Goal: Book appointment/travel/reservation

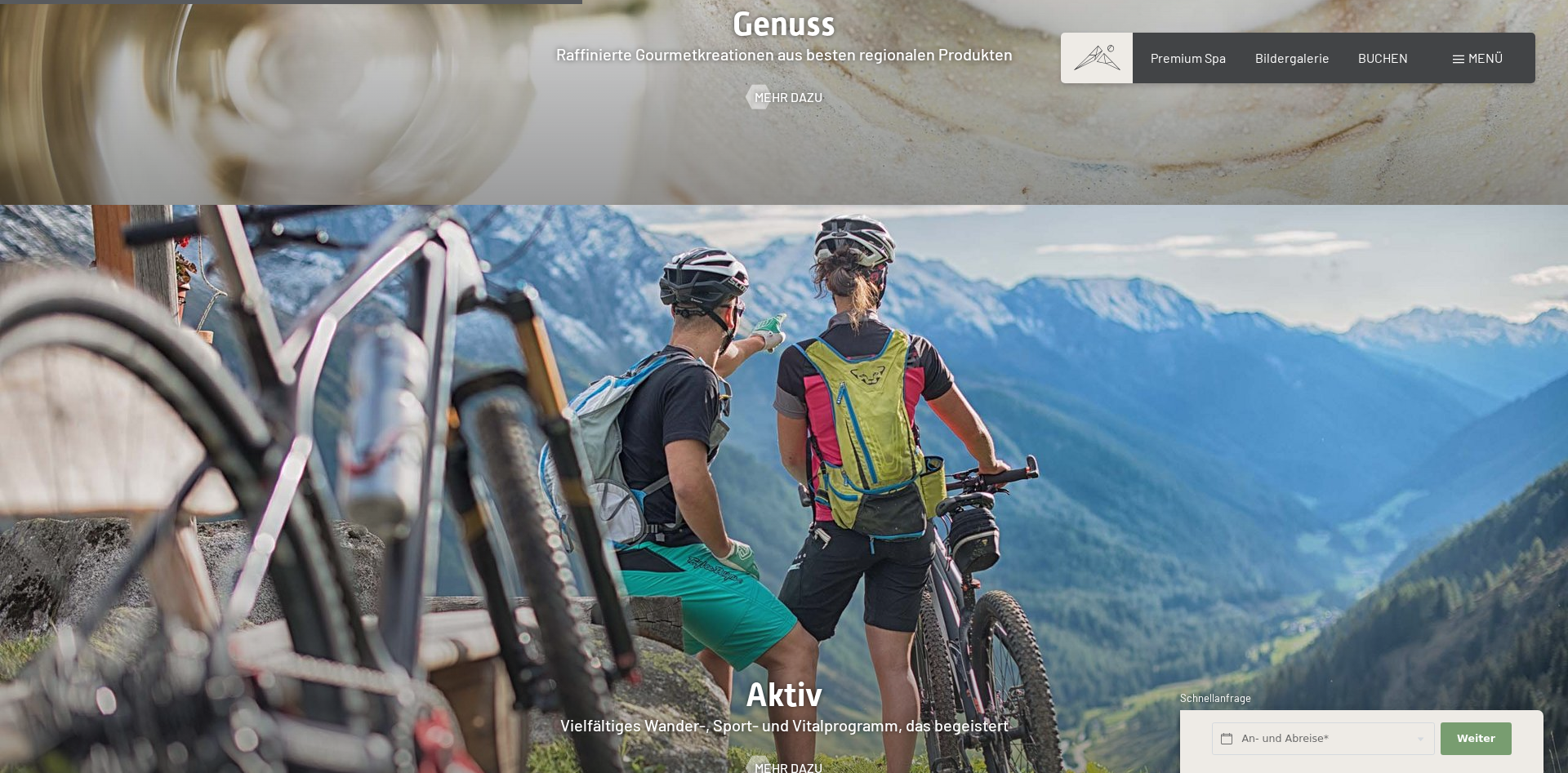
scroll to position [3415, 0]
click at [1453, 57] on span at bounding box center [1459, 60] width 12 height 8
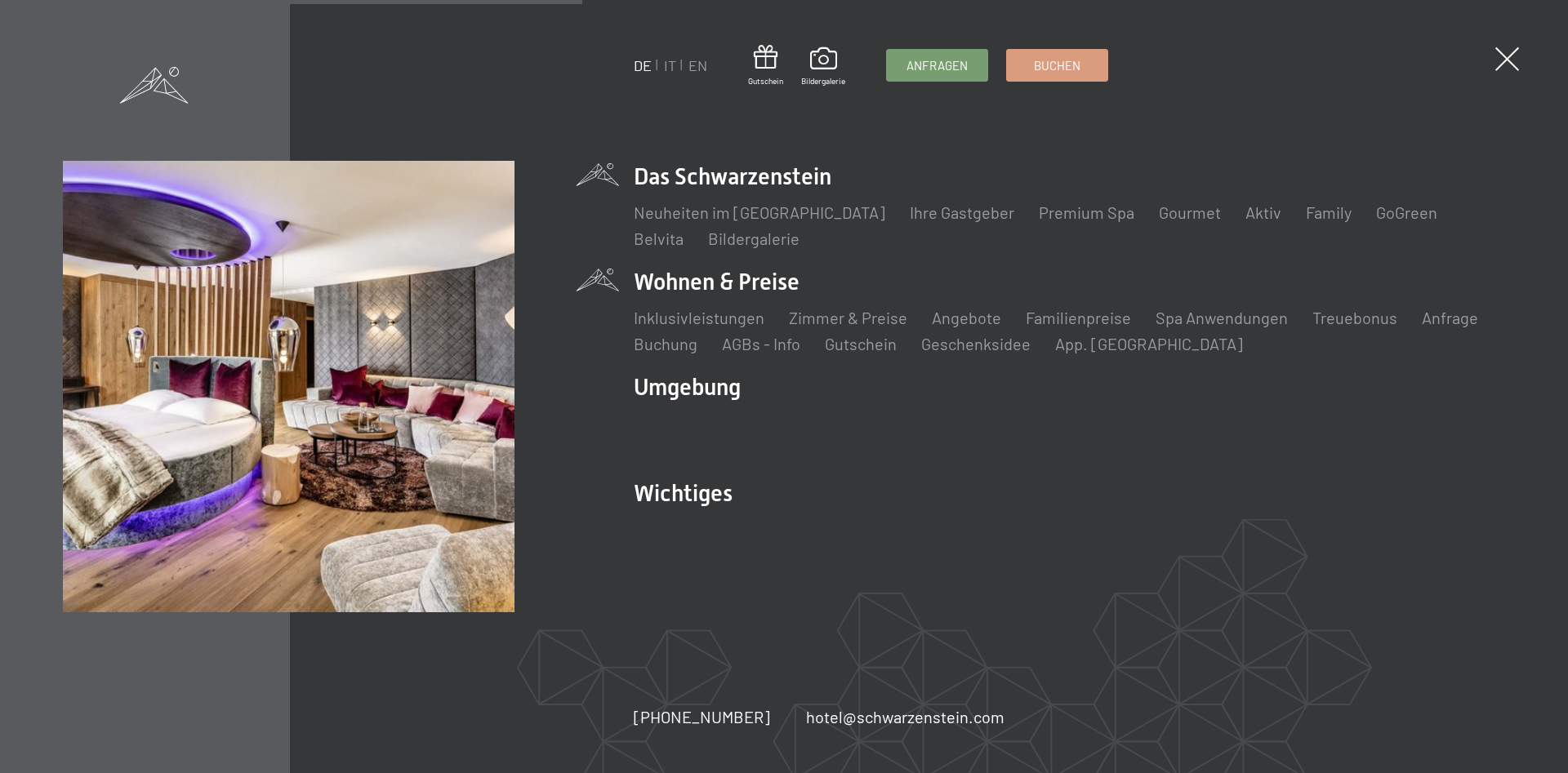
scroll to position [3414, 0]
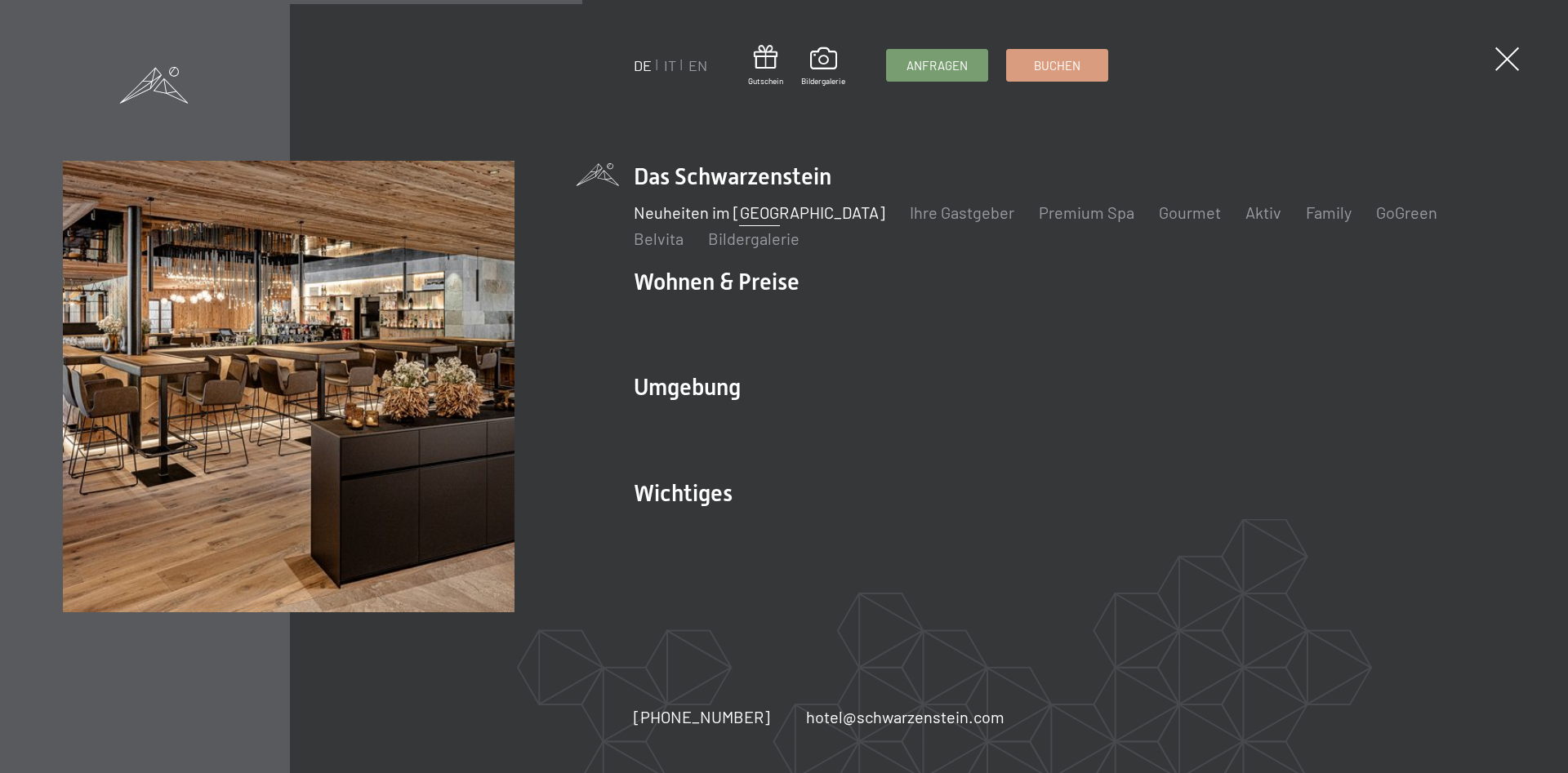
click at [830, 220] on link "Neuheiten im [GEOGRAPHIC_DATA]" at bounding box center [759, 211] width 251 height 19
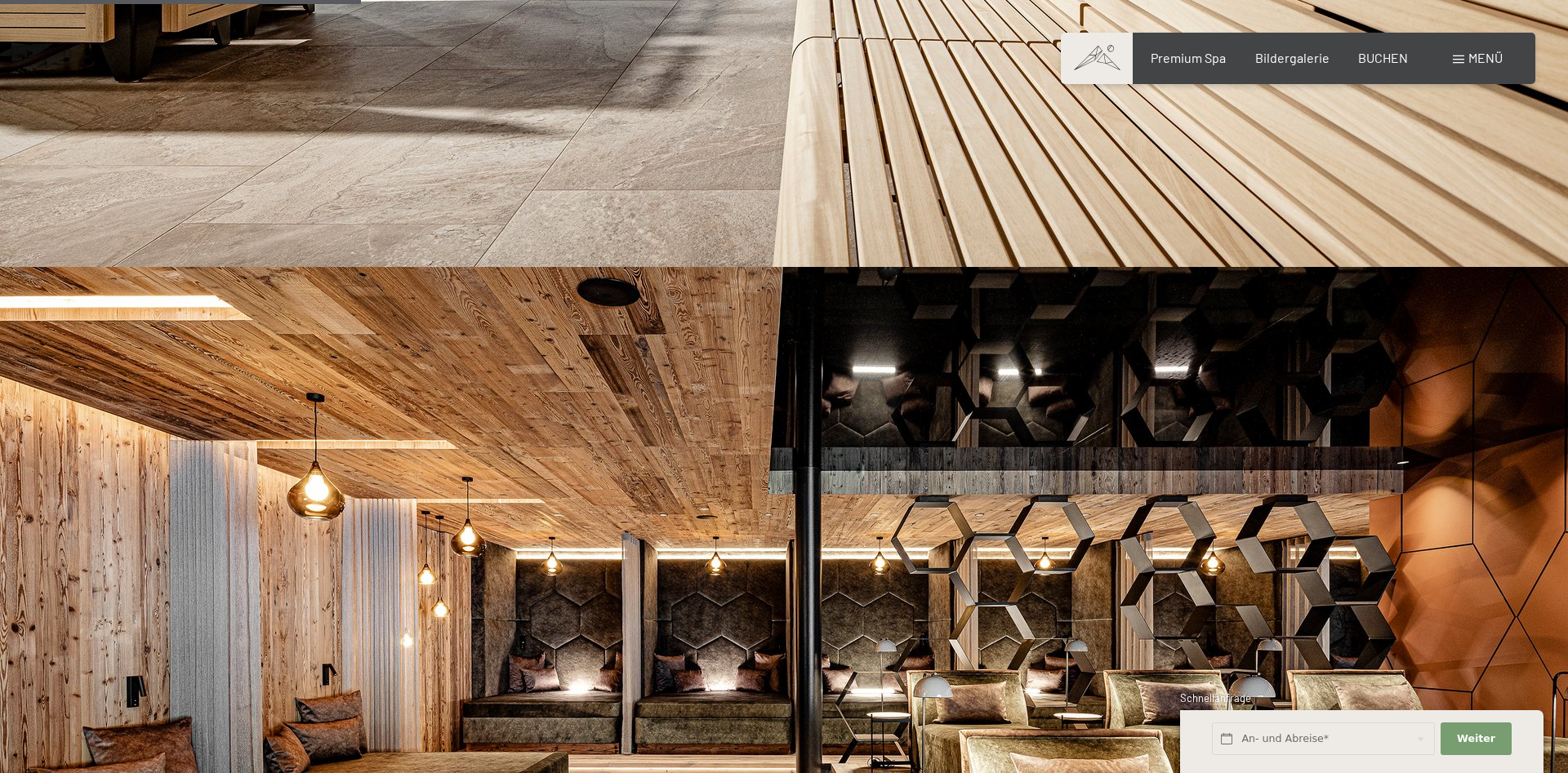
scroll to position [1916, 0]
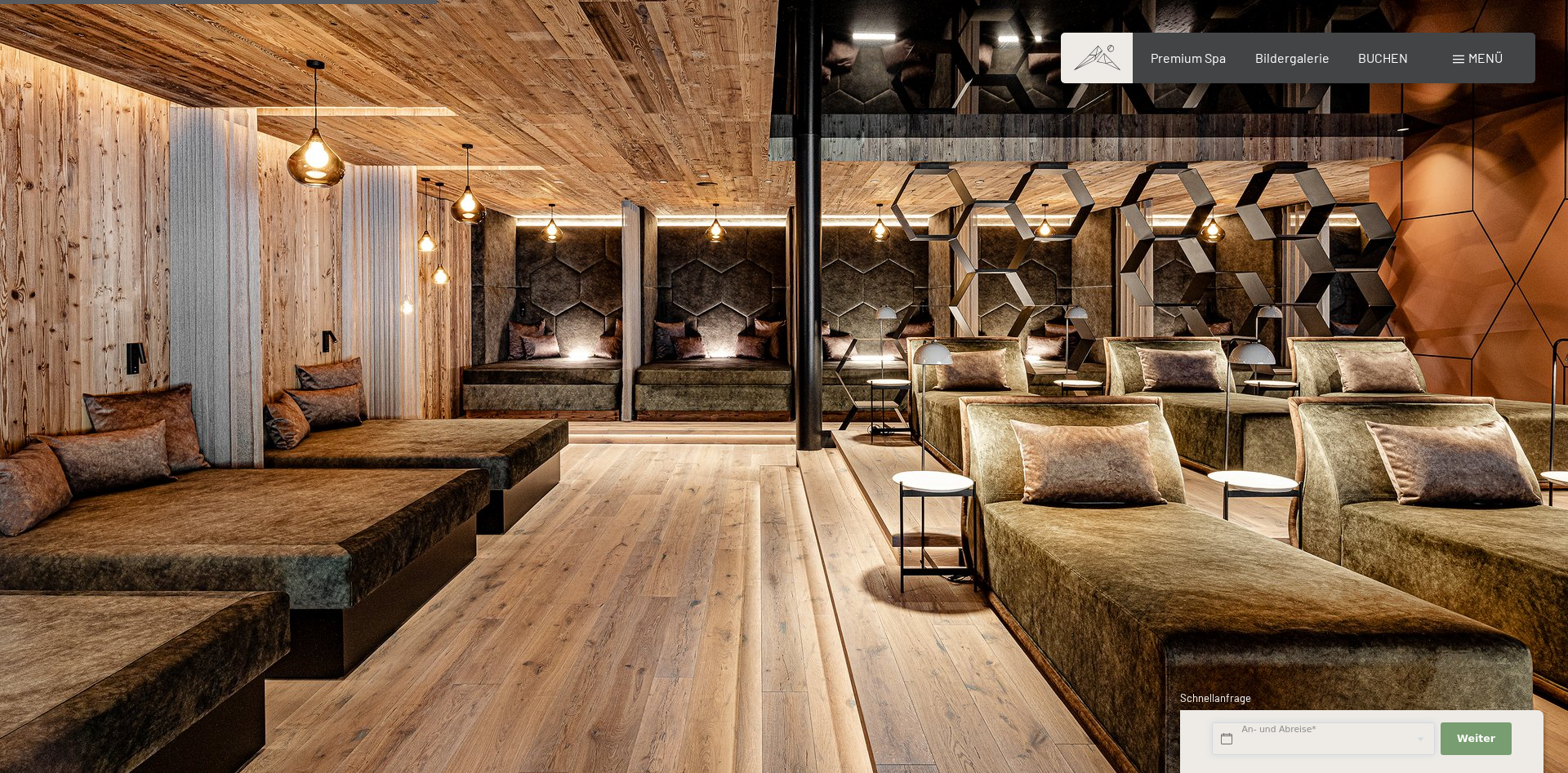
click at [1267, 740] on input "text" at bounding box center [1324, 740] width 223 height 34
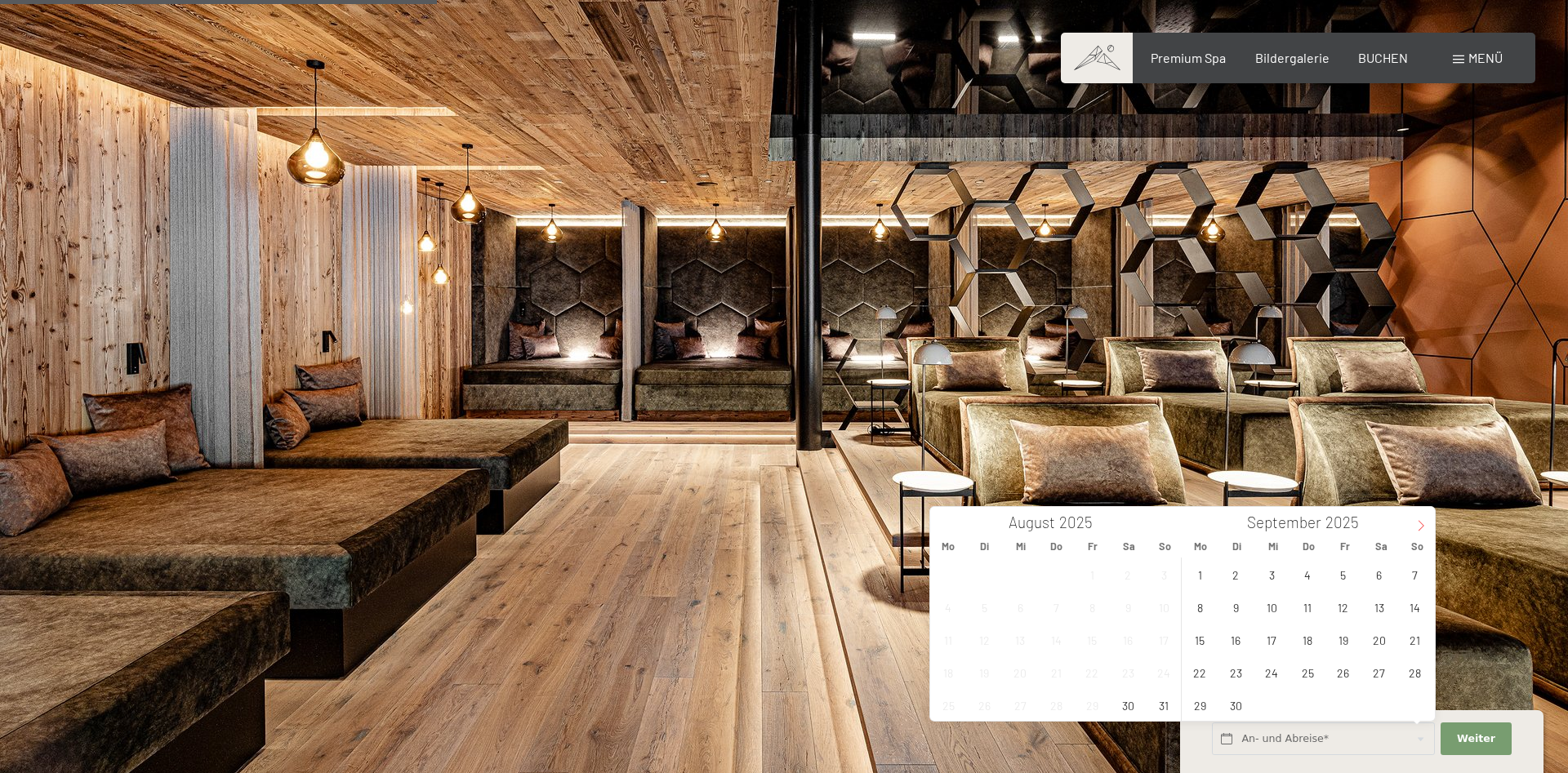
click at [1420, 526] on icon at bounding box center [1422, 526] width 12 height 12
click at [1231, 733] on input "text" at bounding box center [1324, 740] width 223 height 34
click at [1083, 672] on span "24" at bounding box center [1093, 672] width 32 height 32
click at [1166, 675] on span "26" at bounding box center [1165, 672] width 32 height 32
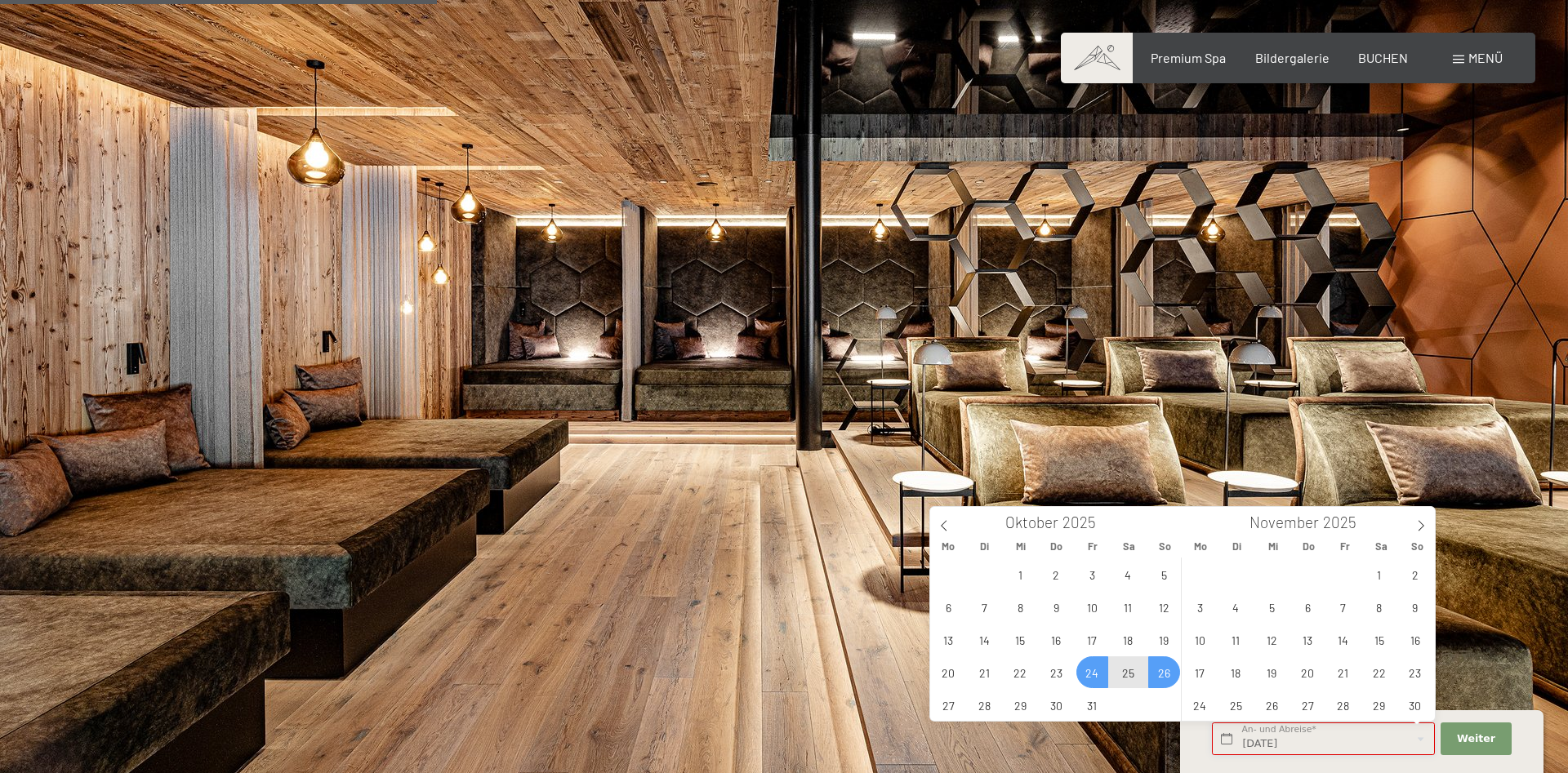
type input "[DATE] - So. [DATE]"
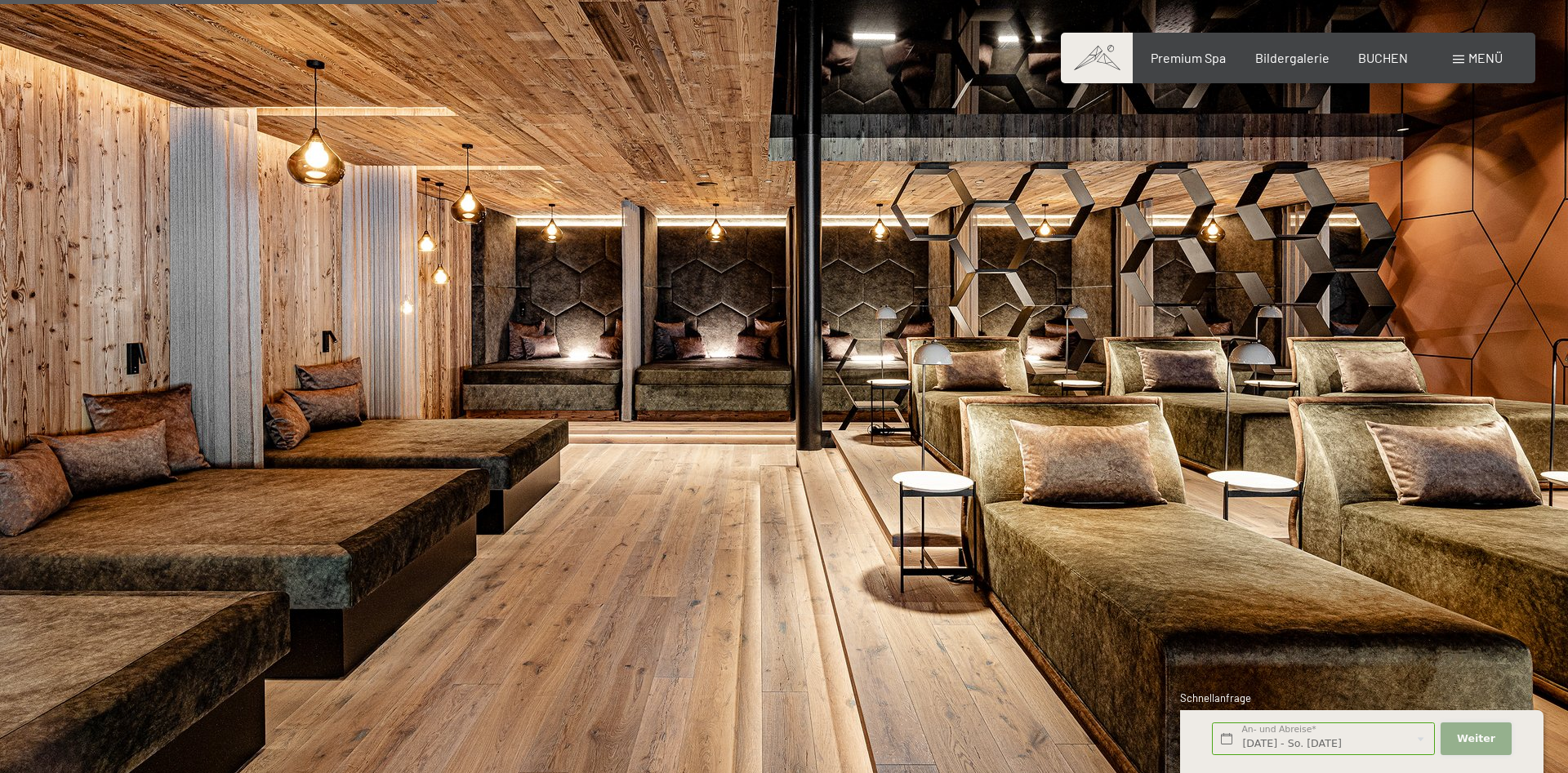
click at [1487, 735] on span "Weiter" at bounding box center [1476, 738] width 38 height 14
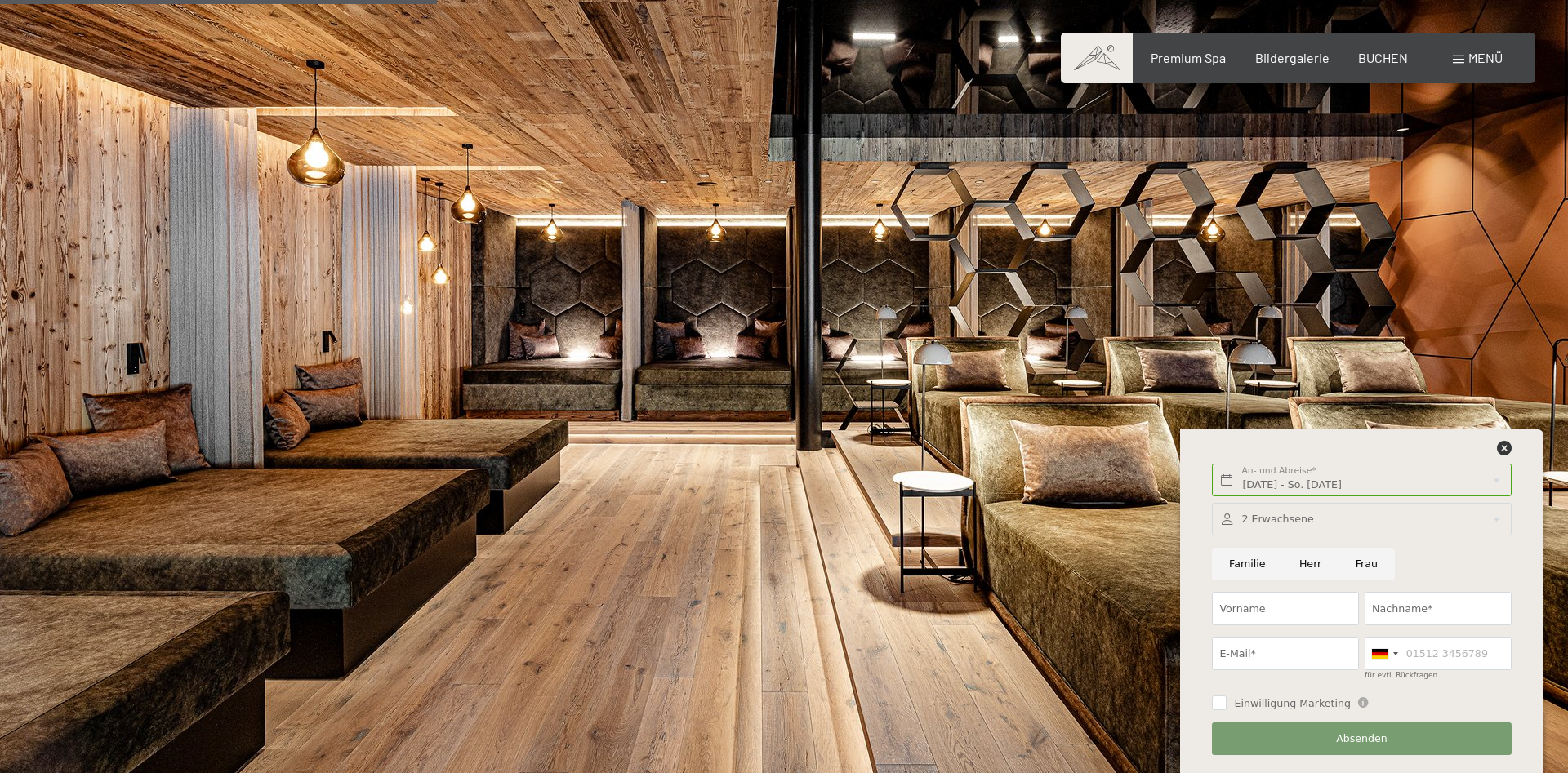
click at [1269, 518] on div at bounding box center [1361, 520] width 299 height 34
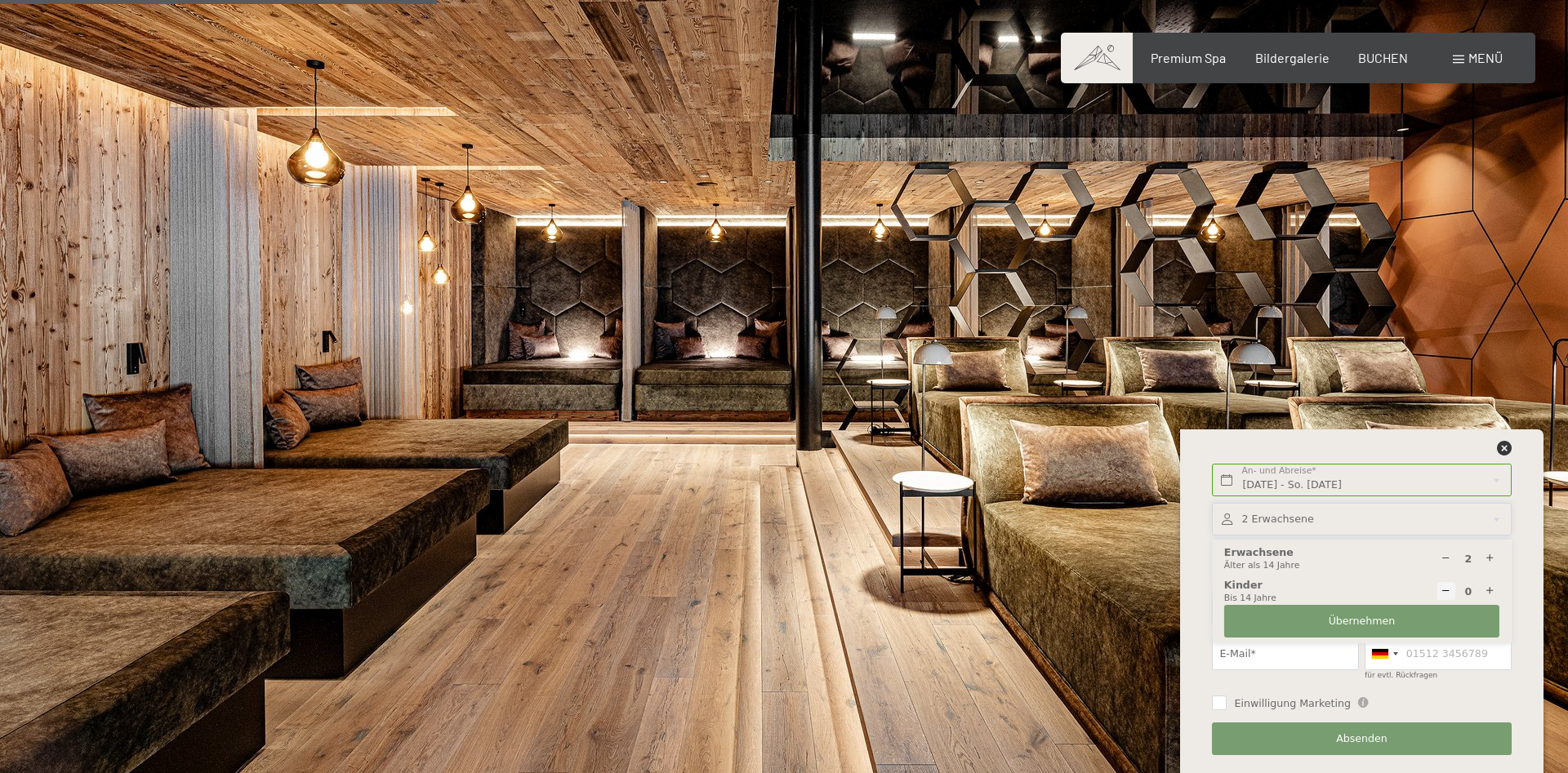
click at [1280, 521] on div at bounding box center [1361, 520] width 299 height 34
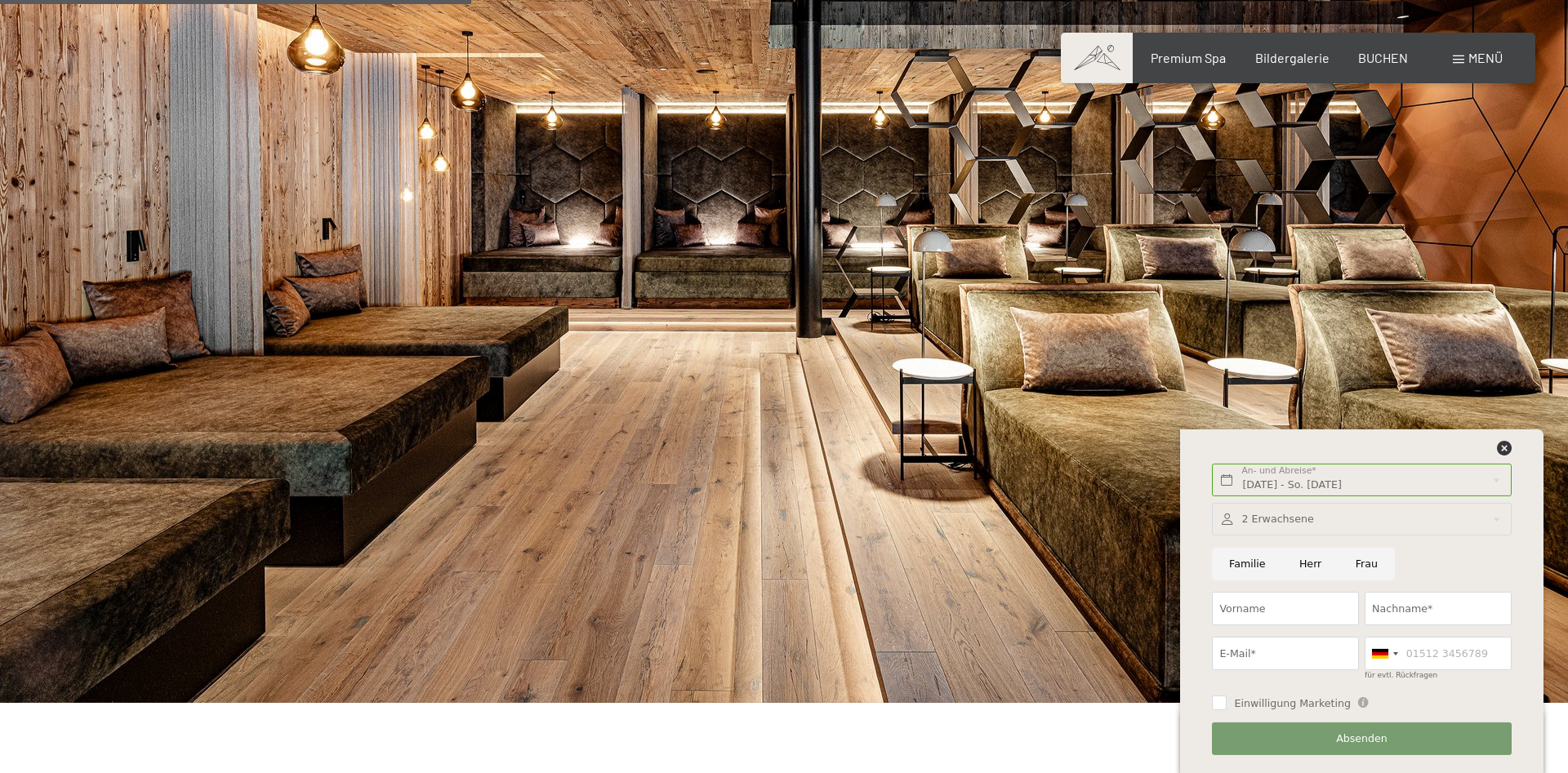
scroll to position [2082, 0]
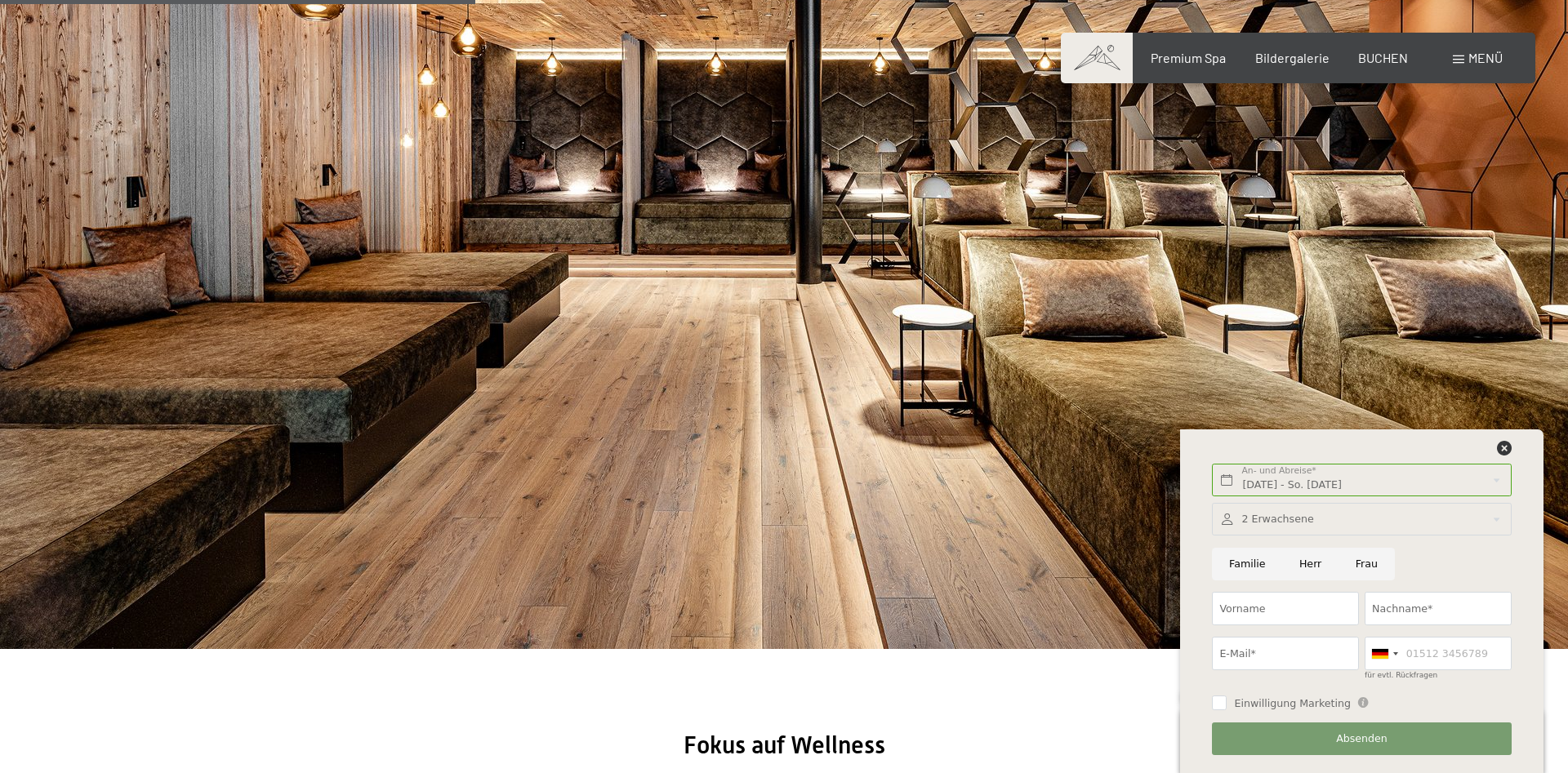
click at [1223, 516] on div at bounding box center [1361, 520] width 299 height 34
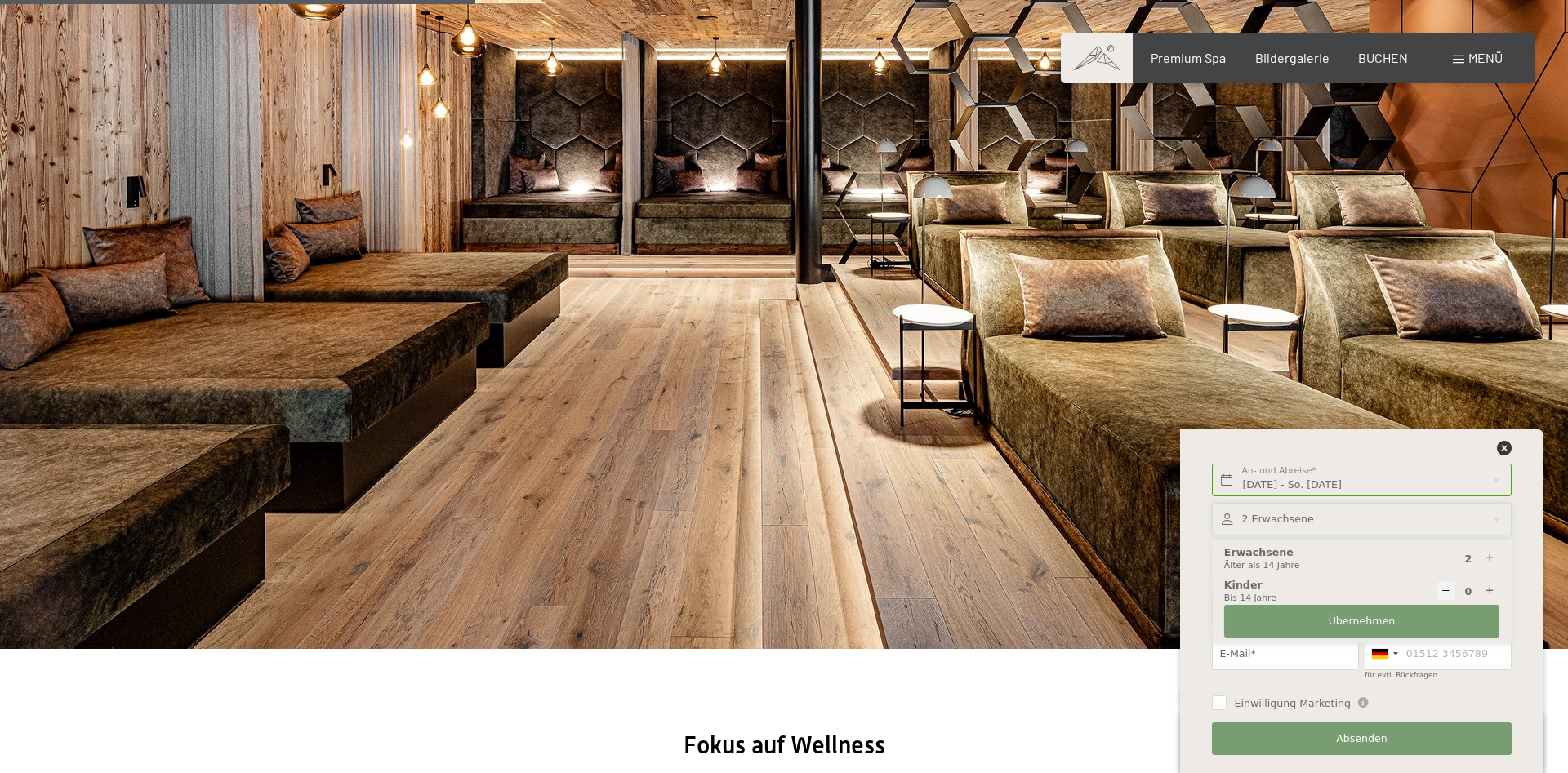
click at [1489, 559] on icon at bounding box center [1490, 559] width 11 height 11
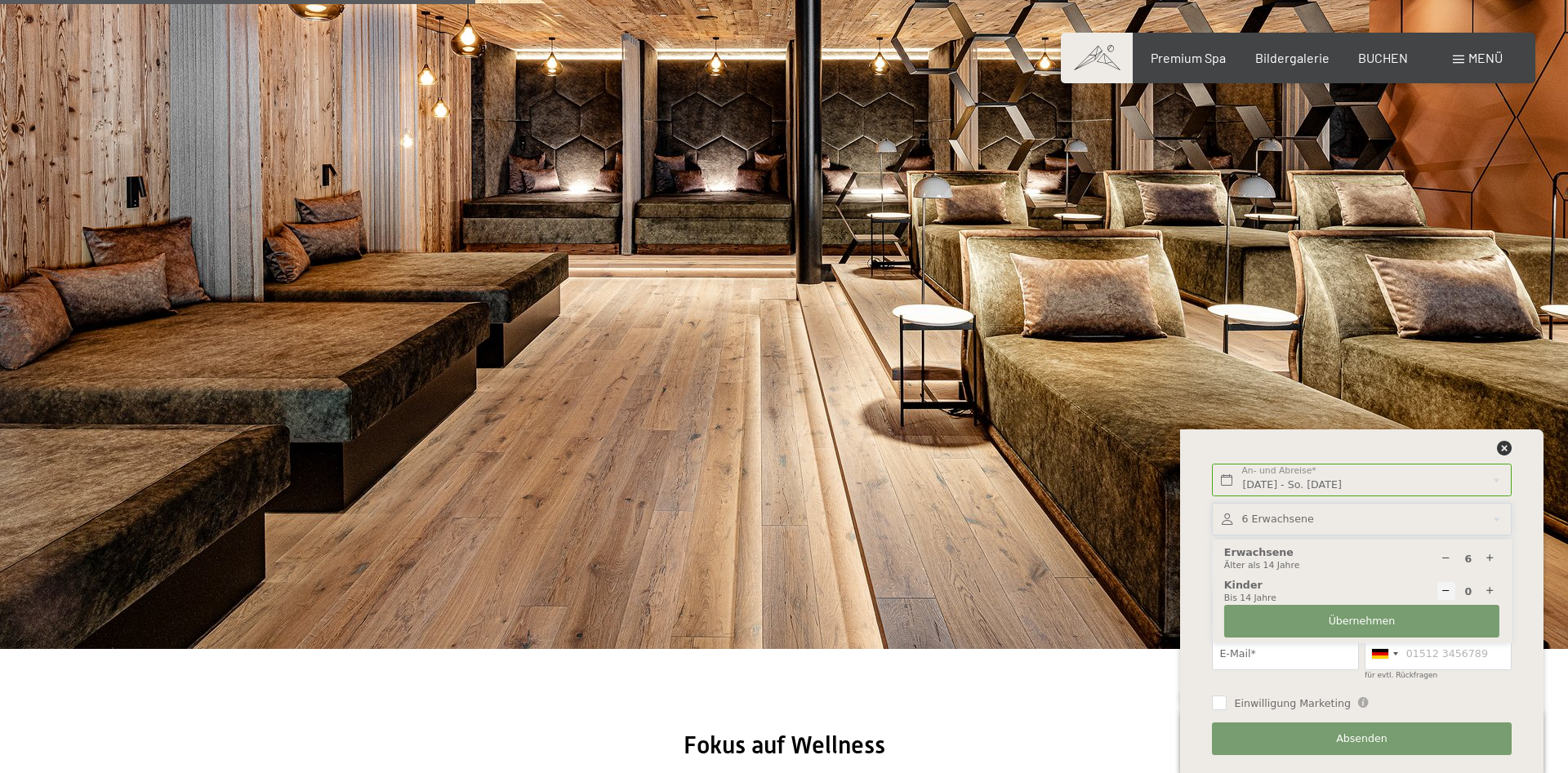
type input "7"
click at [1368, 623] on span "Übernehmen" at bounding box center [1362, 621] width 67 height 14
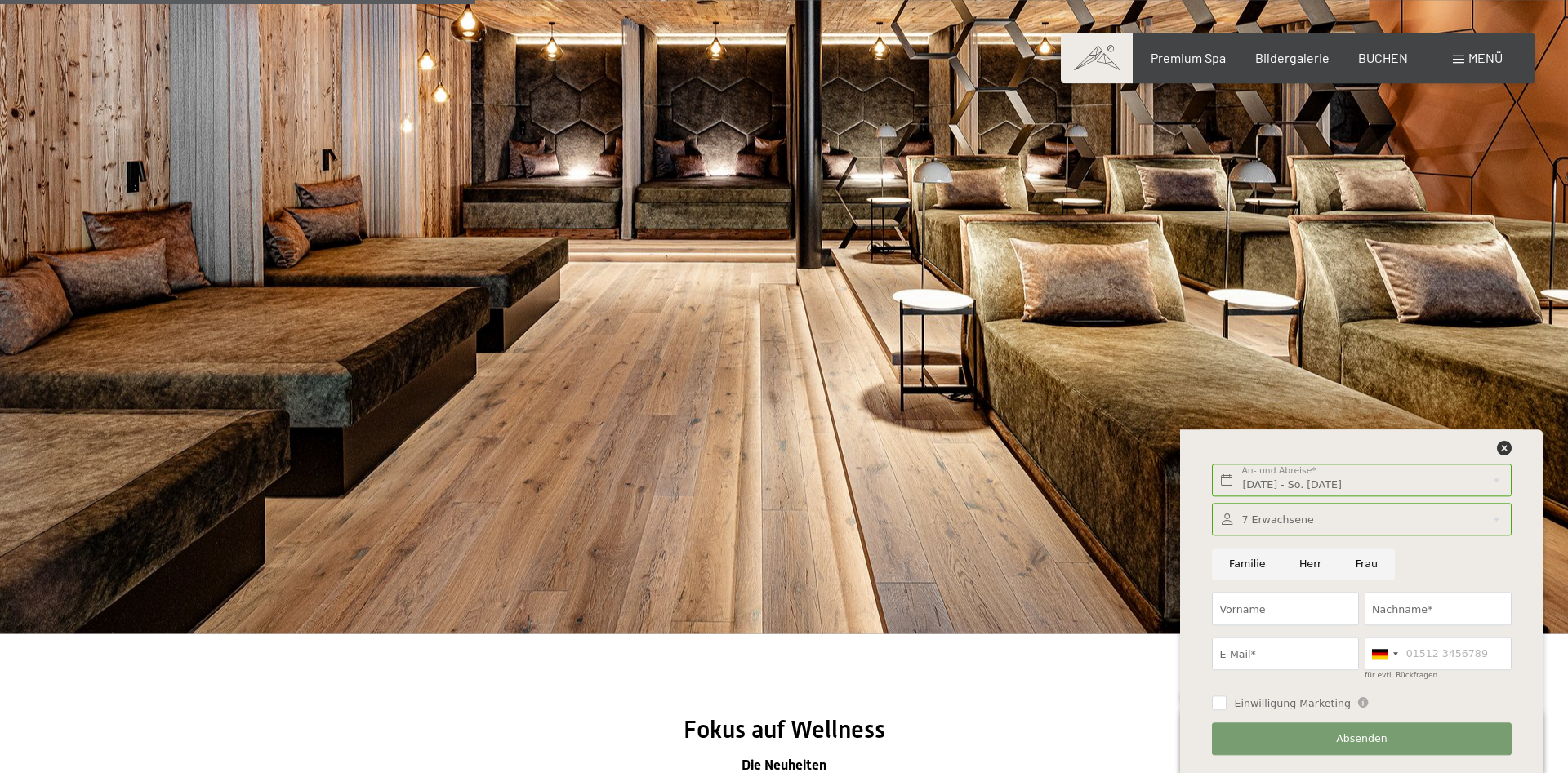
scroll to position [2249, 0]
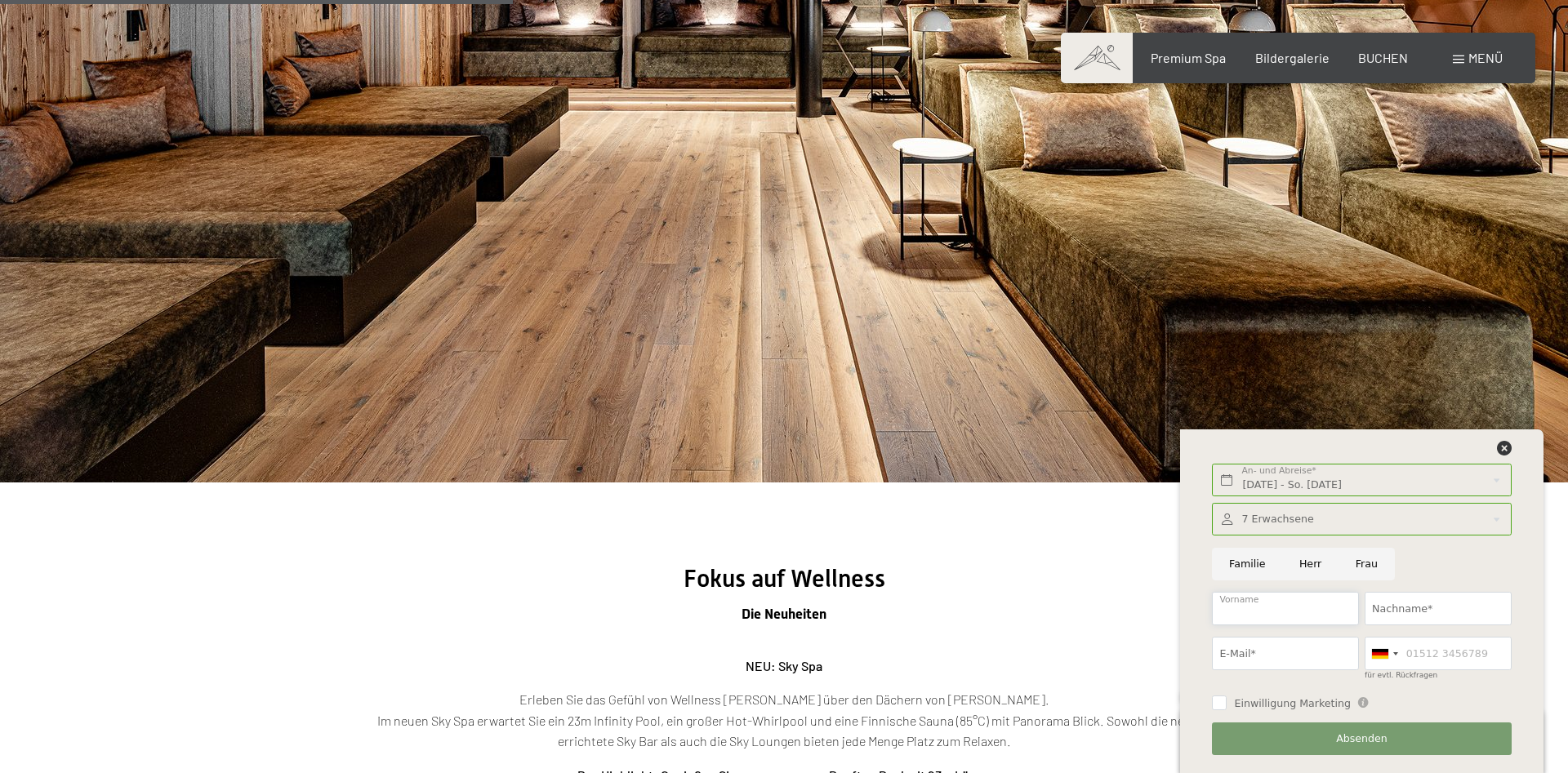
click at [1260, 612] on input "Vorname" at bounding box center [1286, 609] width 147 height 34
type input "[PERSON_NAME]"
click at [1403, 611] on input "Nachname*" at bounding box center [1439, 609] width 147 height 34
type input "[PERSON_NAME]"
click at [1238, 661] on input "E-Mail*" at bounding box center [1286, 654] width 147 height 34
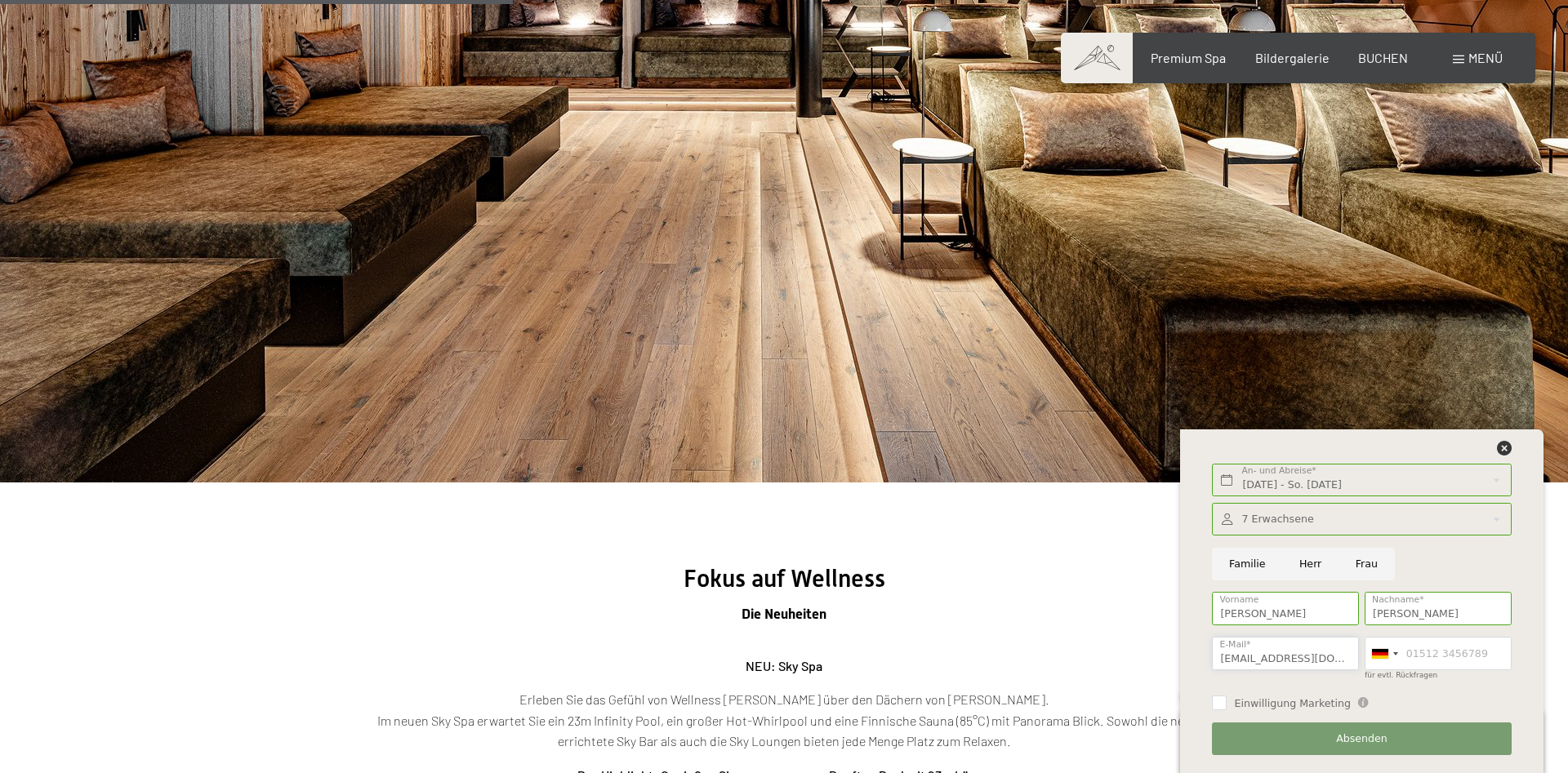
type input "[EMAIL_ADDRESS][DOMAIN_NAME][PERSON_NAME]"
click at [1432, 661] on input "für evtl. Rückfragen" at bounding box center [1439, 654] width 147 height 34
type input "05225 62870"
click at [1337, 732] on button "Absenden" at bounding box center [1361, 740] width 299 height 34
